Goal: Task Accomplishment & Management: Manage account settings

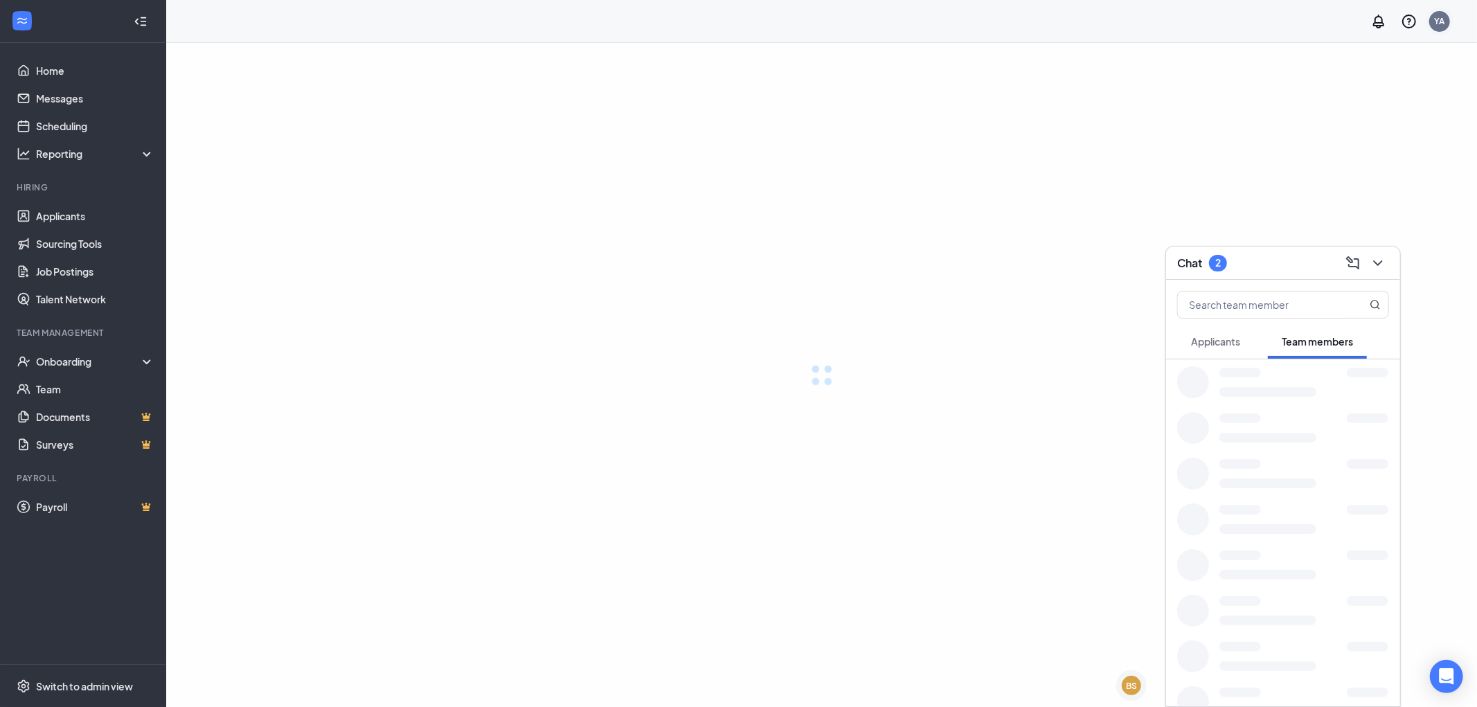
click at [1441, 24] on div "YA" at bounding box center [1440, 21] width 10 height 12
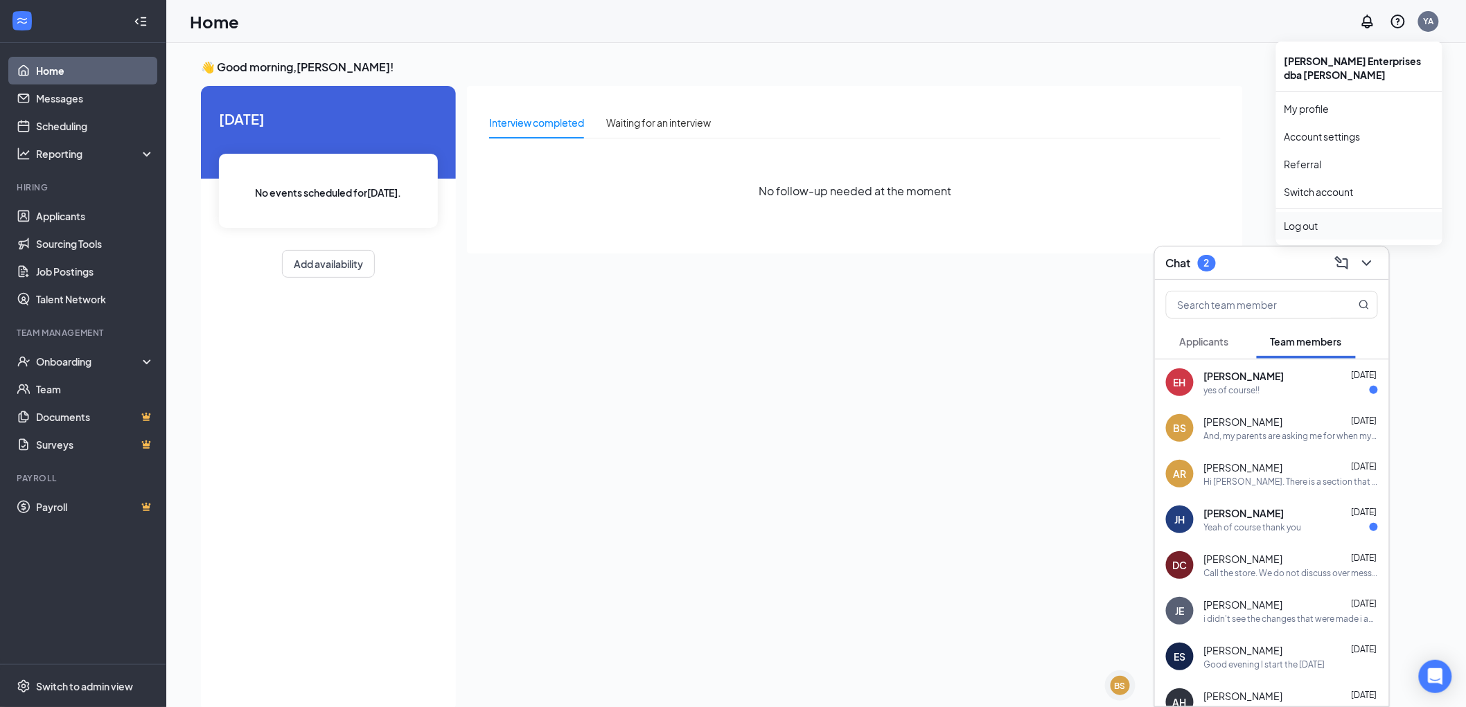
click at [1335, 227] on div "Log out" at bounding box center [1359, 226] width 150 height 14
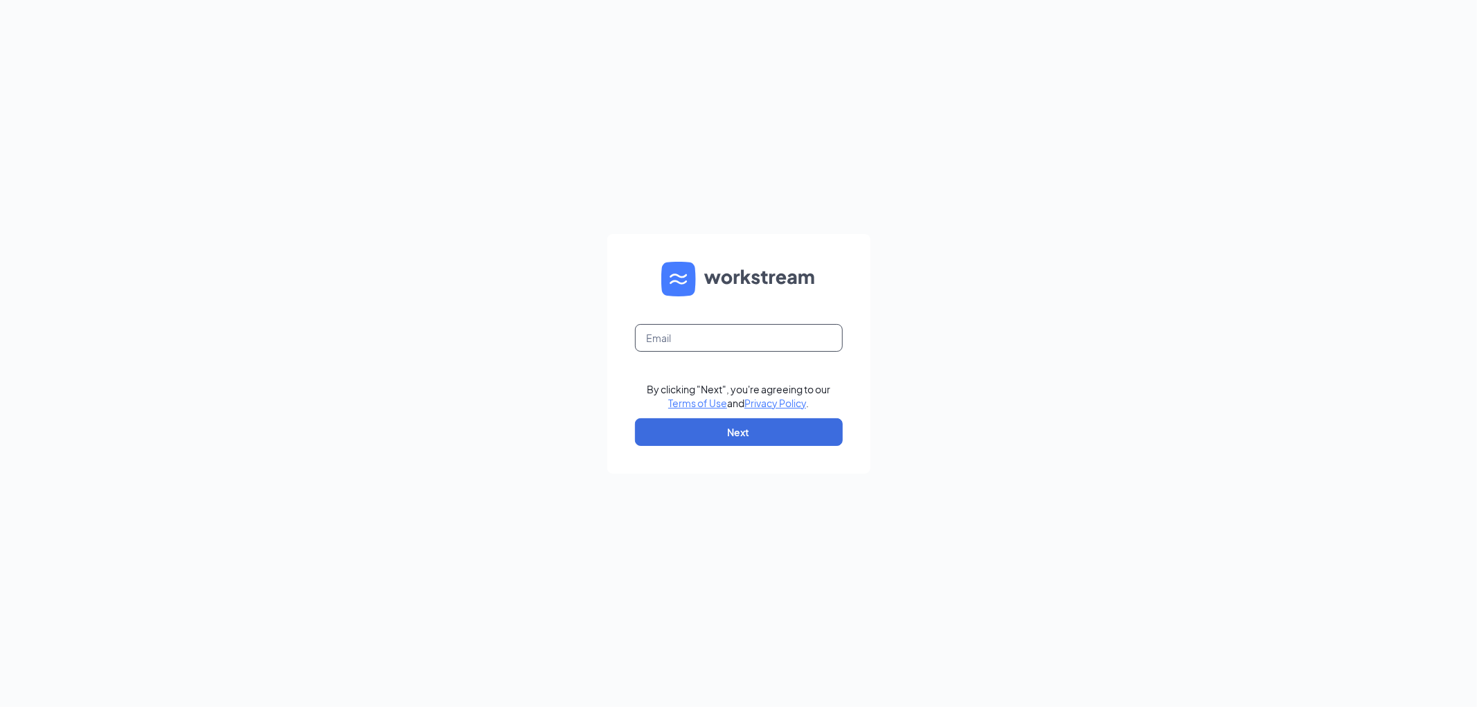
click at [688, 328] on input "text" at bounding box center [739, 338] width 208 height 28
type input "chris@culvers.biz"
click at [677, 424] on button "Next" at bounding box center [739, 432] width 208 height 28
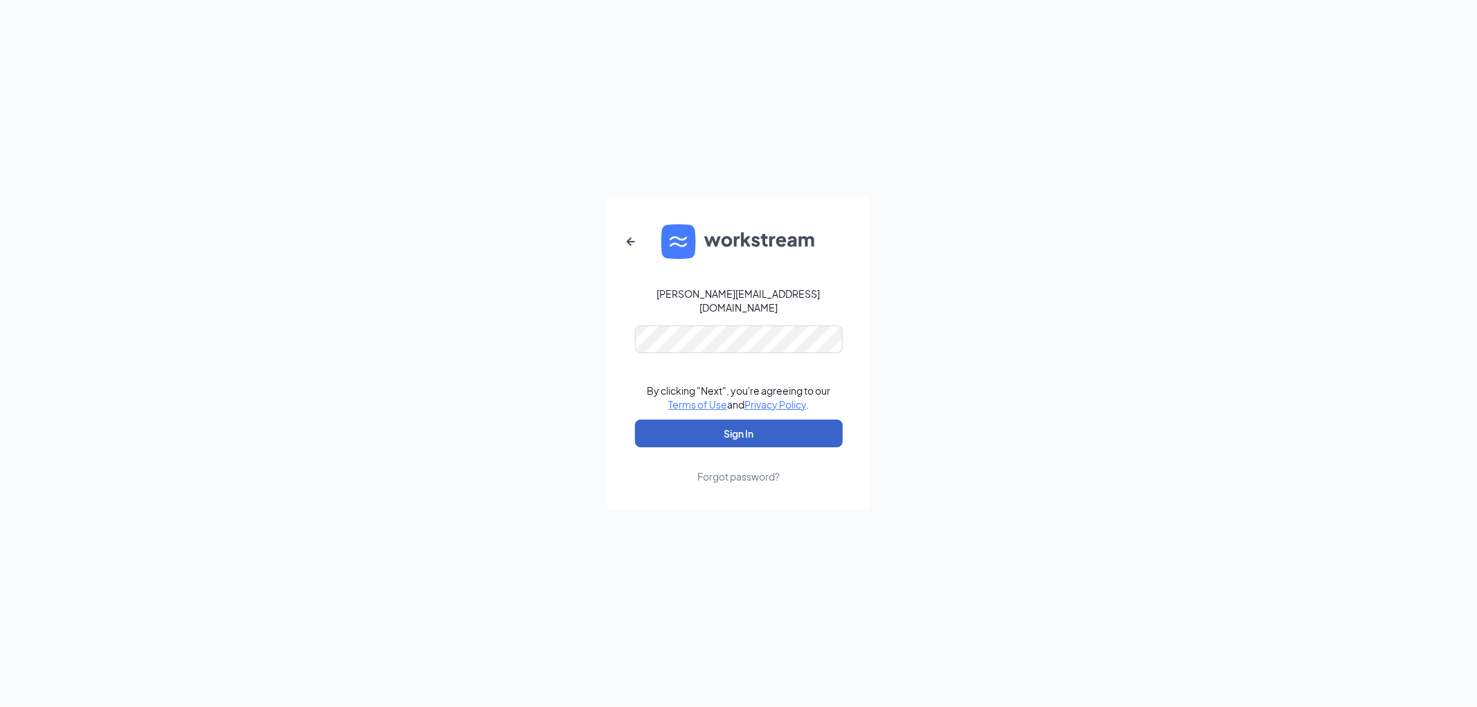
click at [673, 420] on button "Sign In" at bounding box center [739, 434] width 208 height 28
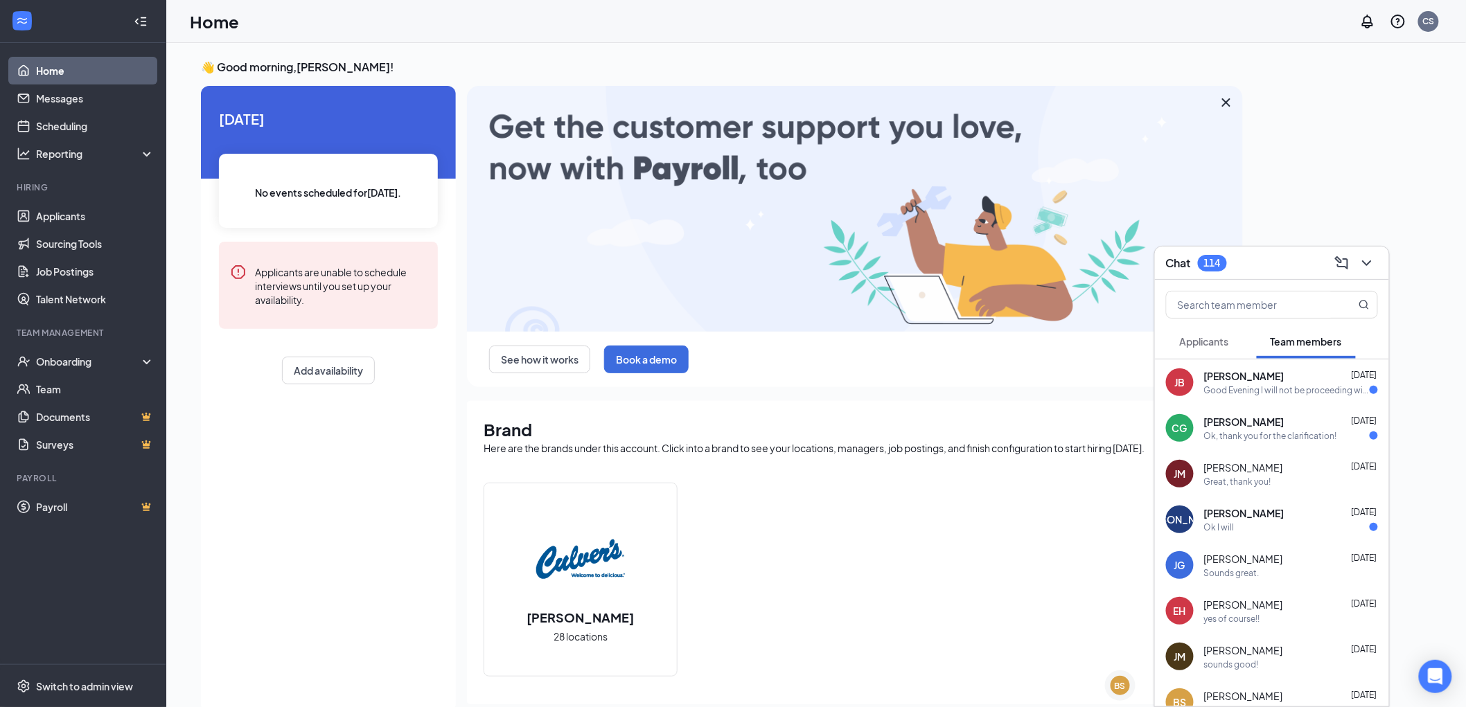
click at [1226, 380] on span "[PERSON_NAME]" at bounding box center [1244, 376] width 80 height 14
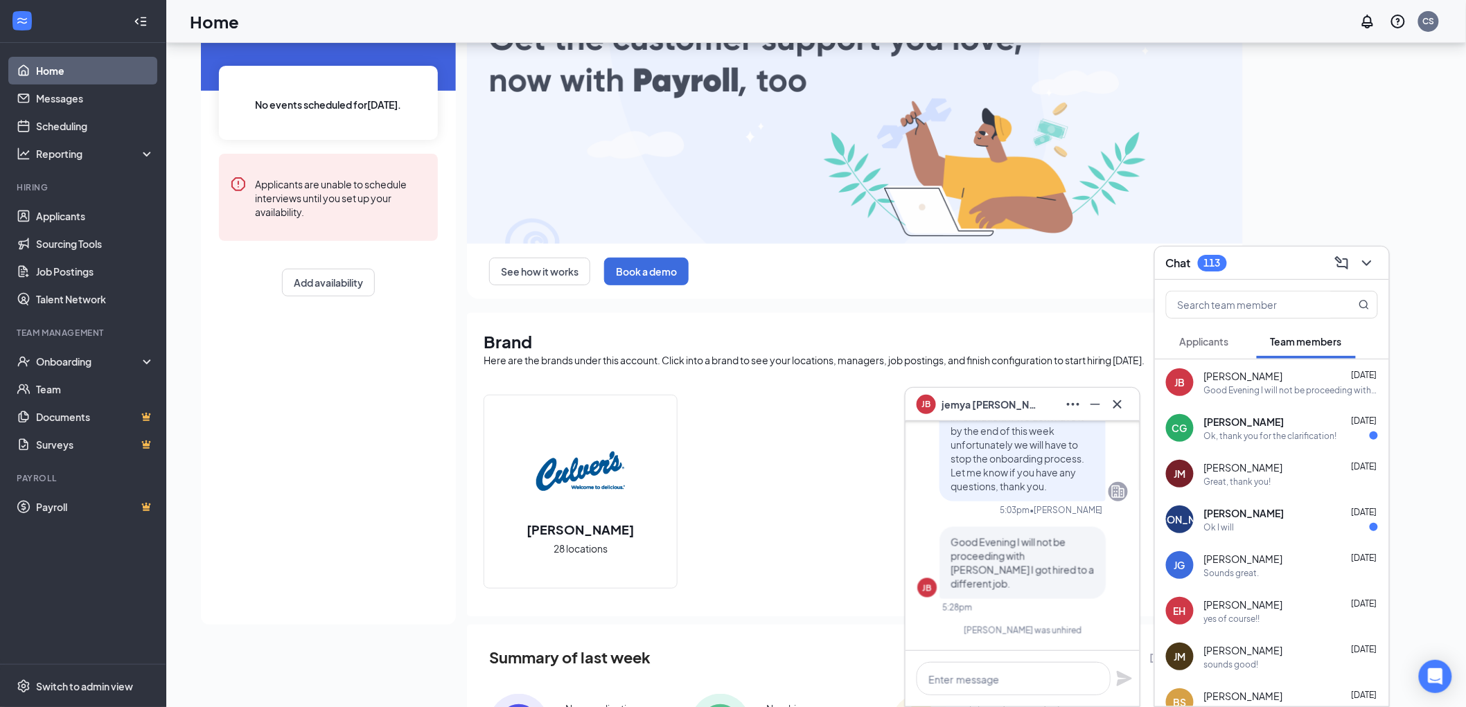
scroll to position [188, 0]
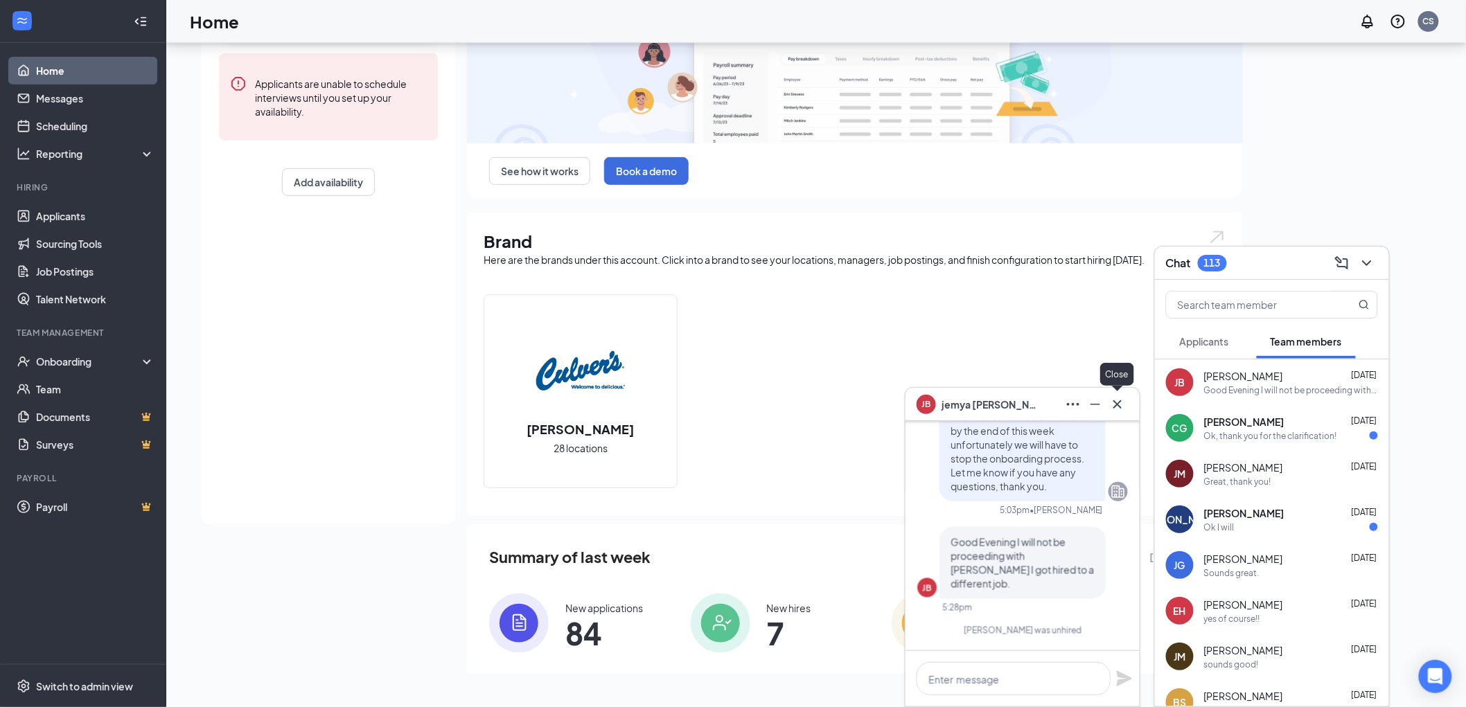
click at [1118, 403] on icon "Cross" at bounding box center [1117, 404] width 8 height 8
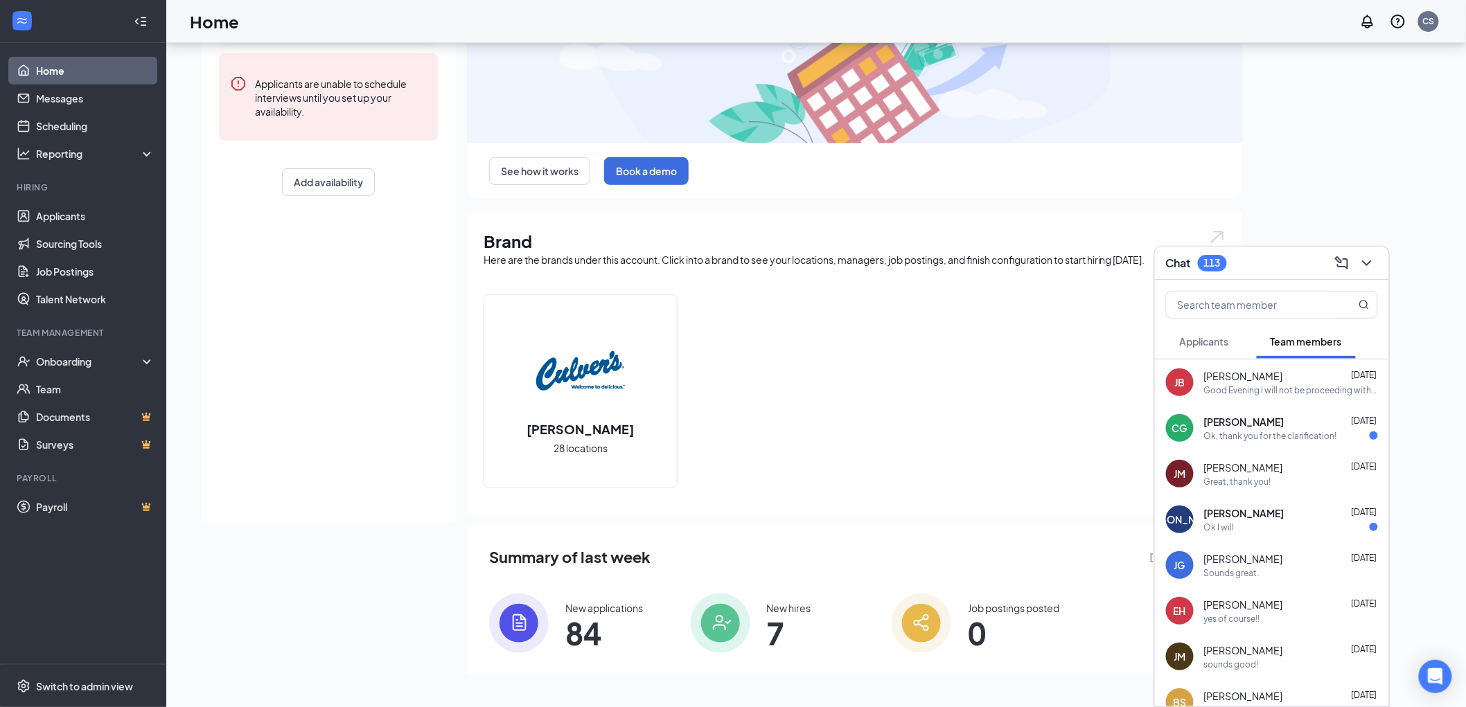
click at [1196, 416] on div "CG [PERSON_NAME]-Tard [DATE] Ok, thank you for the clarification!" at bounding box center [1272, 428] width 234 height 46
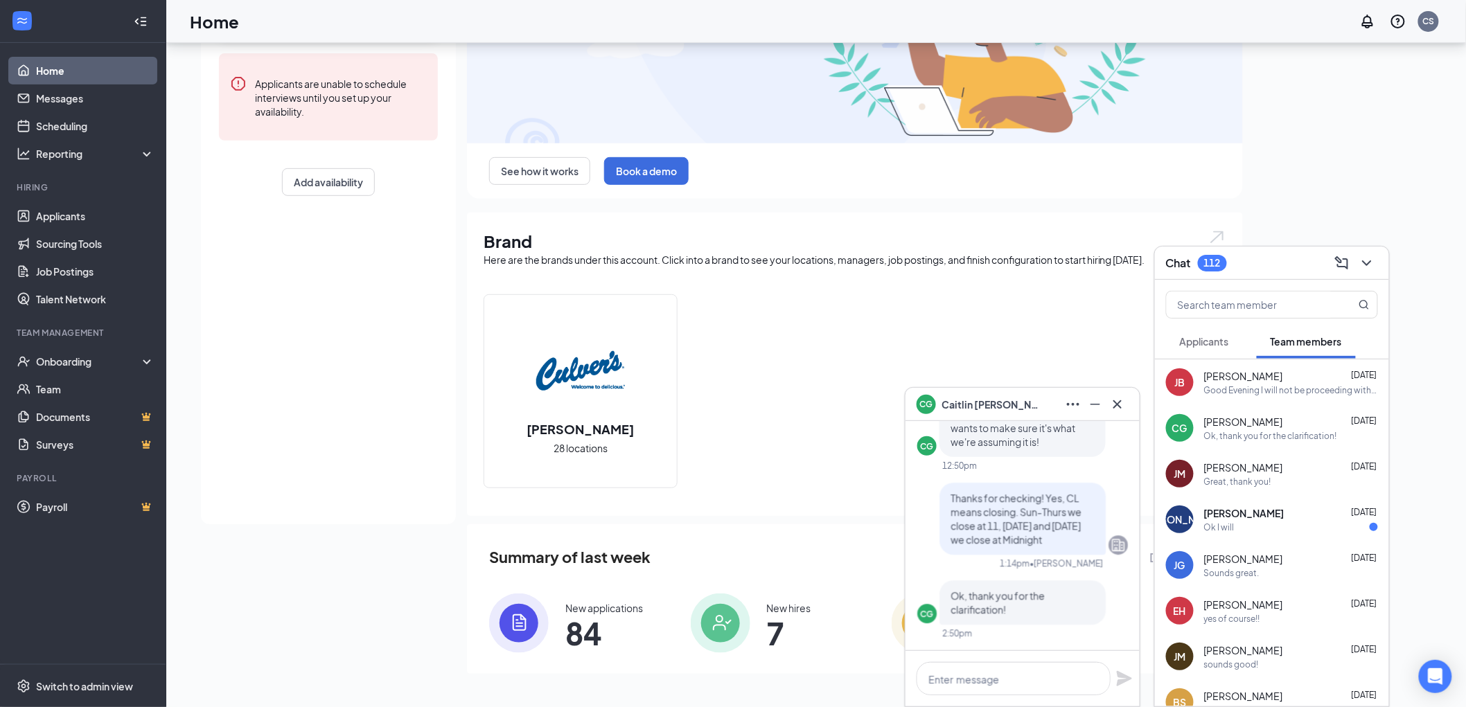
click at [1081, 326] on div "[PERSON_NAME] 28 locations" at bounding box center [854, 396] width 742 height 205
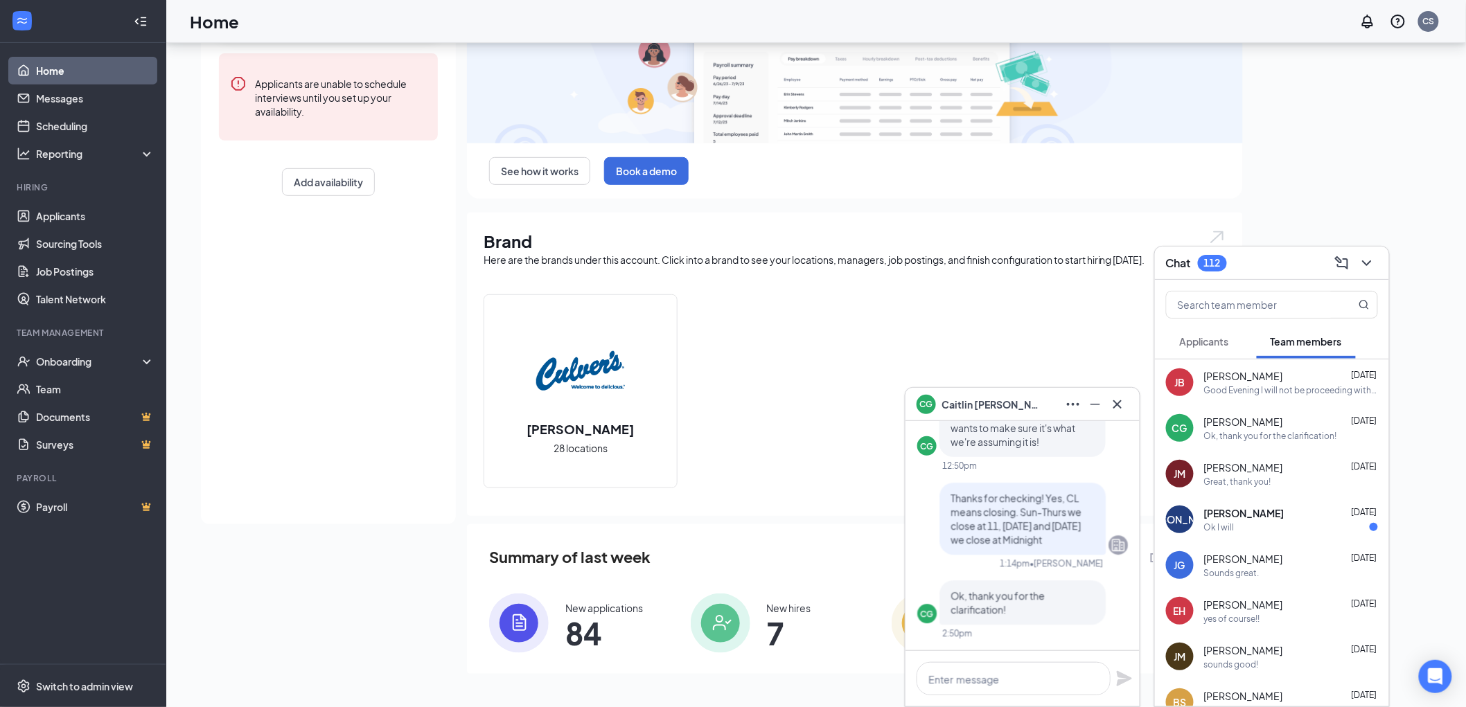
click at [1366, 255] on icon "ChevronDown" at bounding box center [1366, 263] width 17 height 17
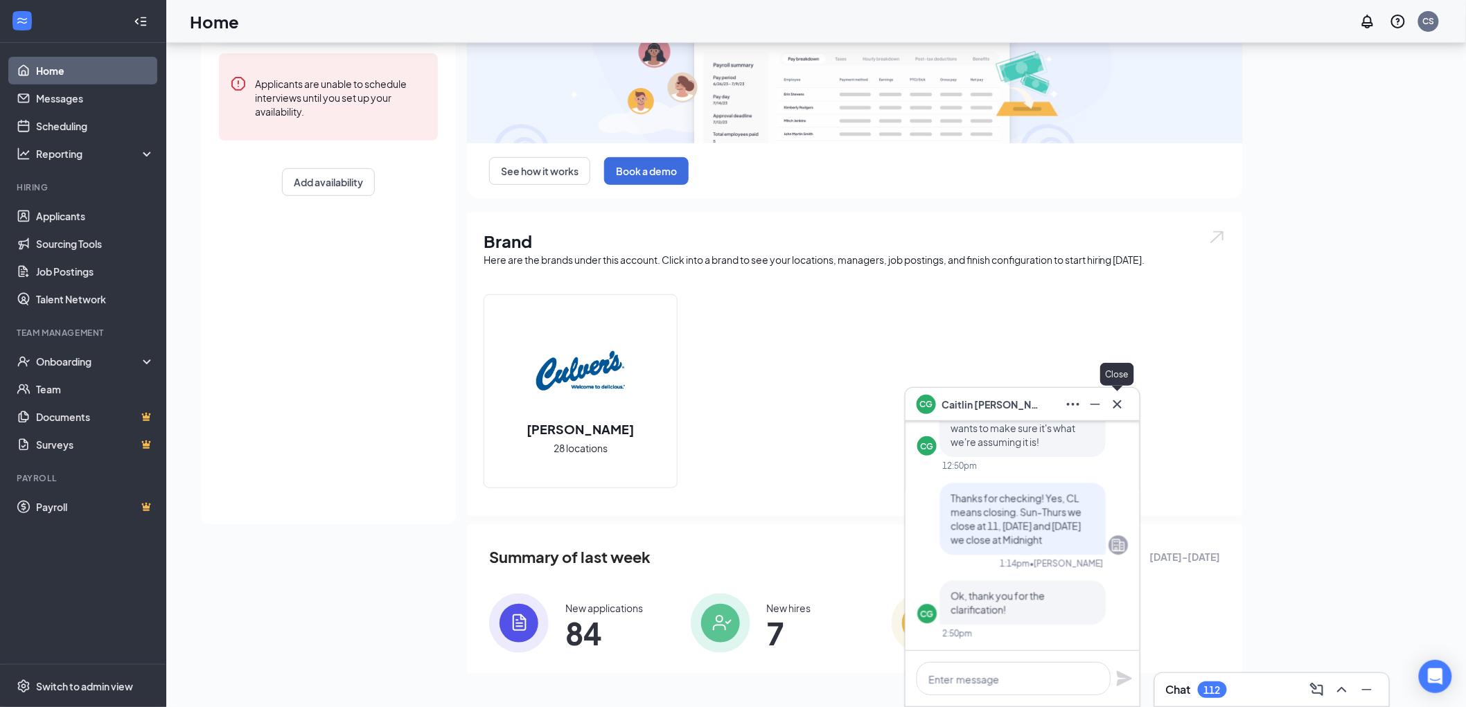
click at [1120, 404] on icon "Cross" at bounding box center [1117, 404] width 17 height 17
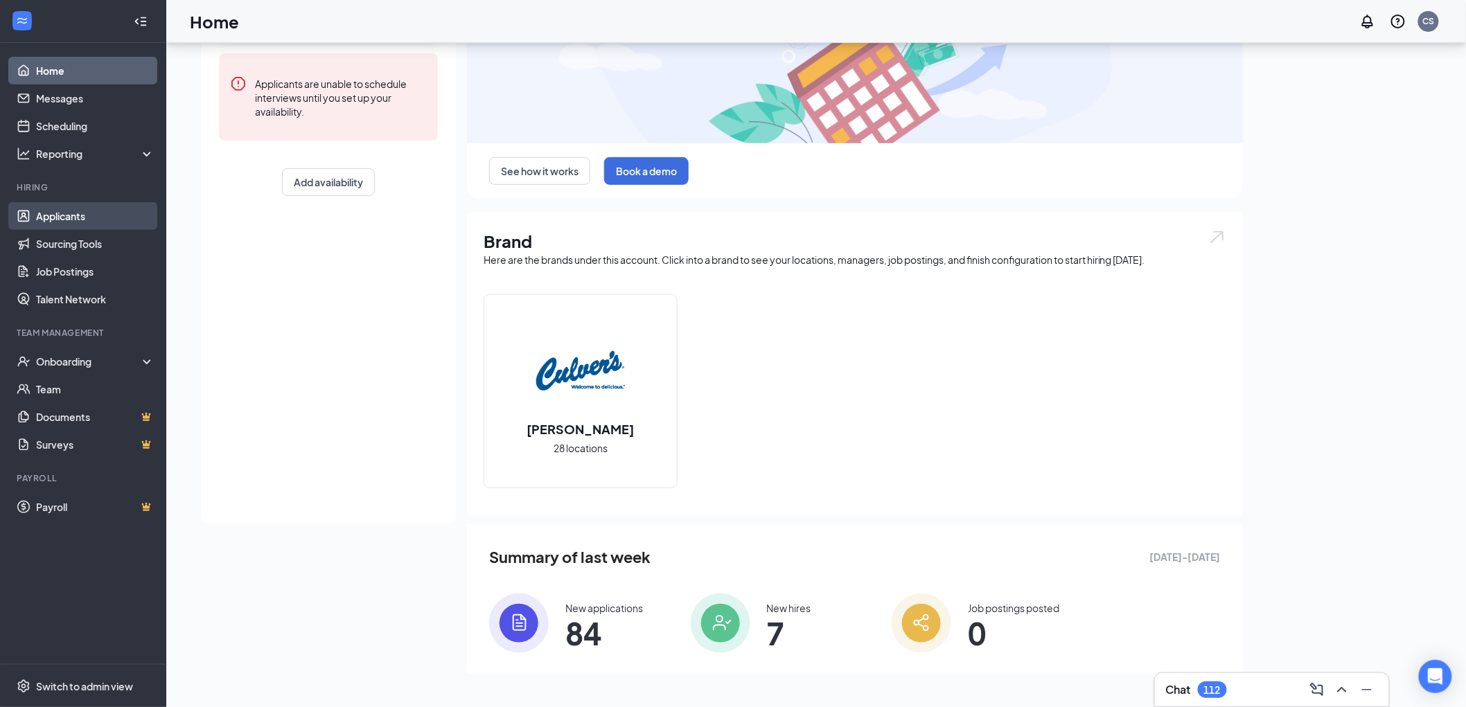
click at [79, 217] on link "Applicants" at bounding box center [95, 216] width 118 height 28
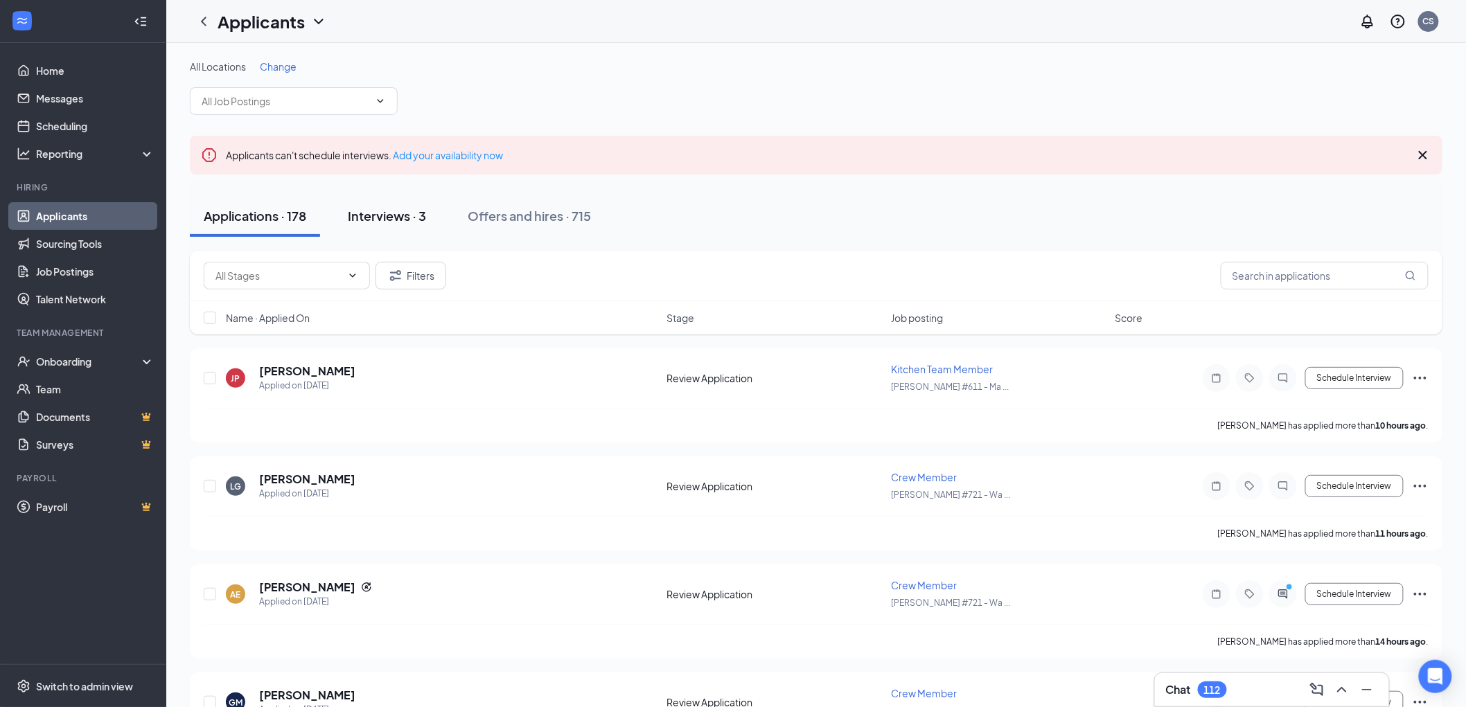
click at [391, 217] on div "Interviews · 3" at bounding box center [387, 215] width 78 height 17
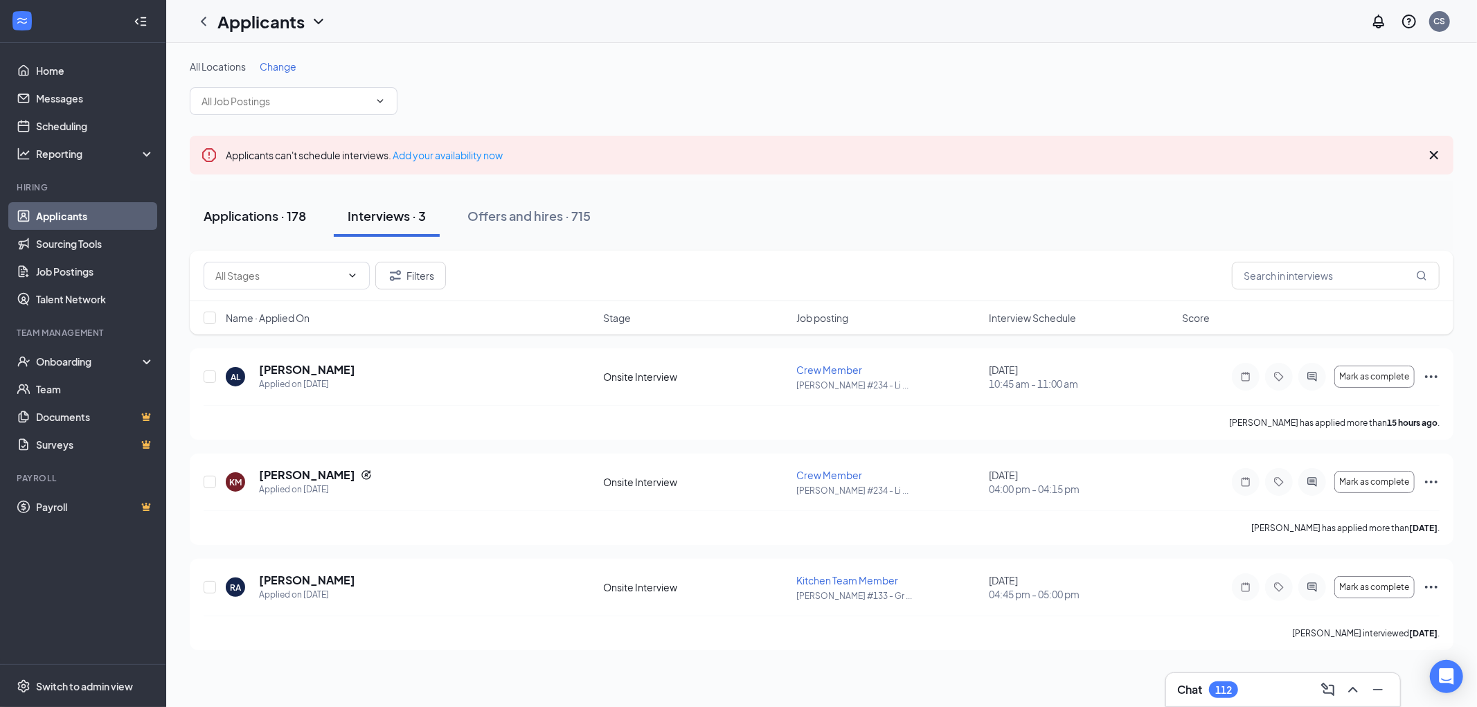
click at [283, 205] on button "Applications · 178" at bounding box center [255, 216] width 130 height 42
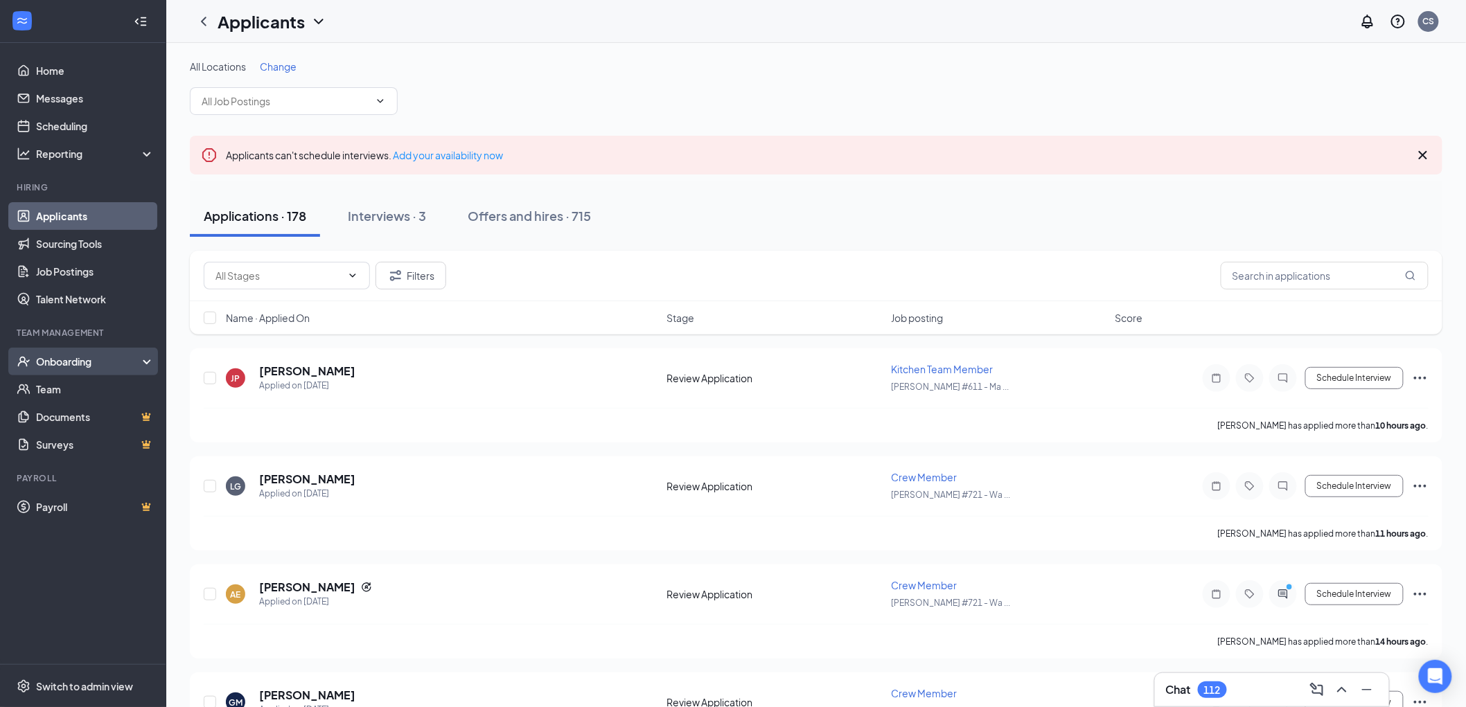
click at [55, 361] on div "Onboarding" at bounding box center [89, 362] width 107 height 14
click at [62, 383] on link "Overview" at bounding box center [95, 389] width 118 height 28
